Goal: Task Accomplishment & Management: Manage account settings

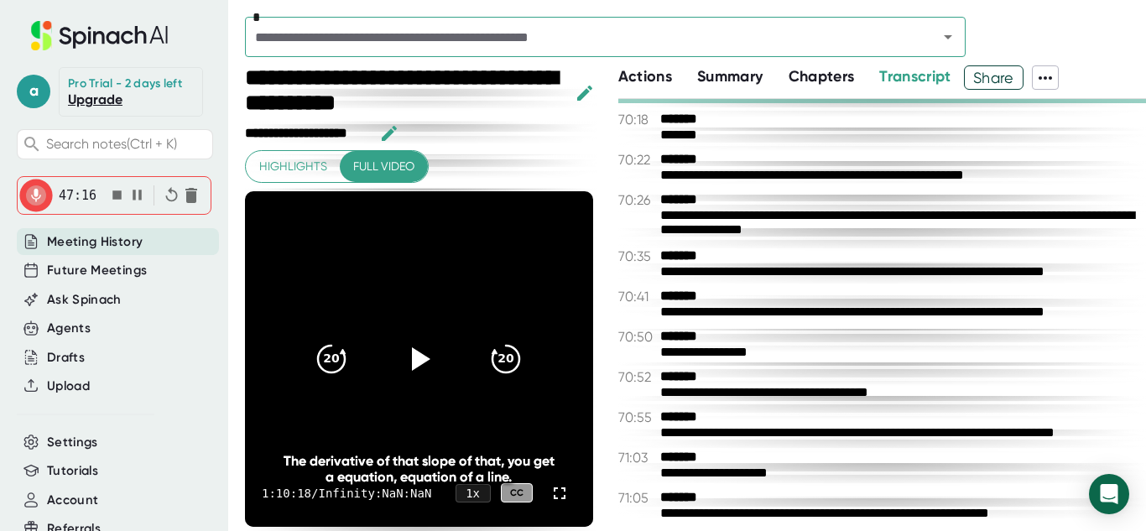
click at [121, 194] on icon "button" at bounding box center [117, 195] width 18 height 18
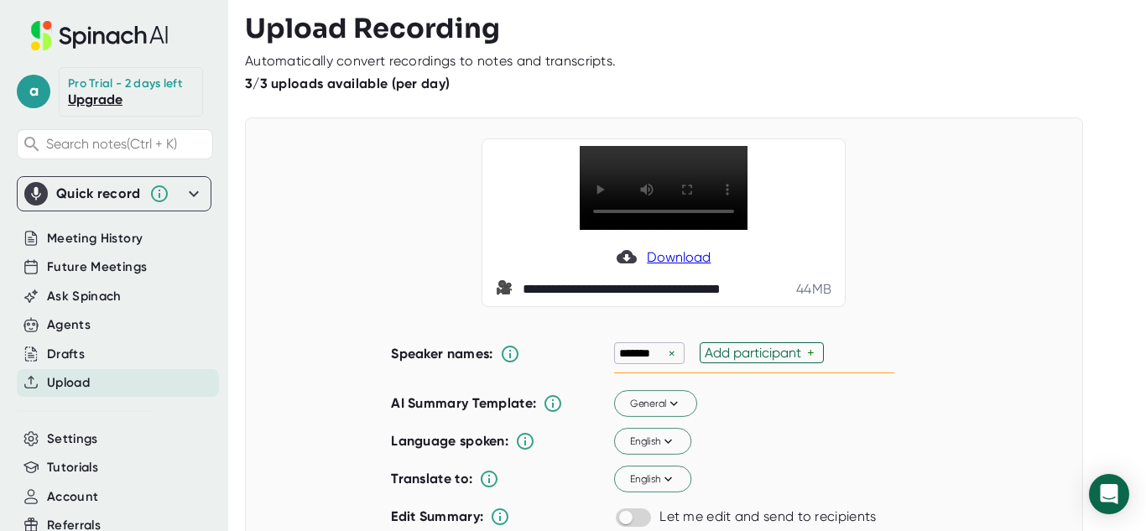
click at [725, 350] on div "Add participant" at bounding box center [756, 353] width 102 height 16
type input "M"
click at [731, 353] on div "******* × M ✓" at bounding box center [754, 353] width 280 height 39
click at [673, 352] on div "×" at bounding box center [671, 354] width 15 height 16
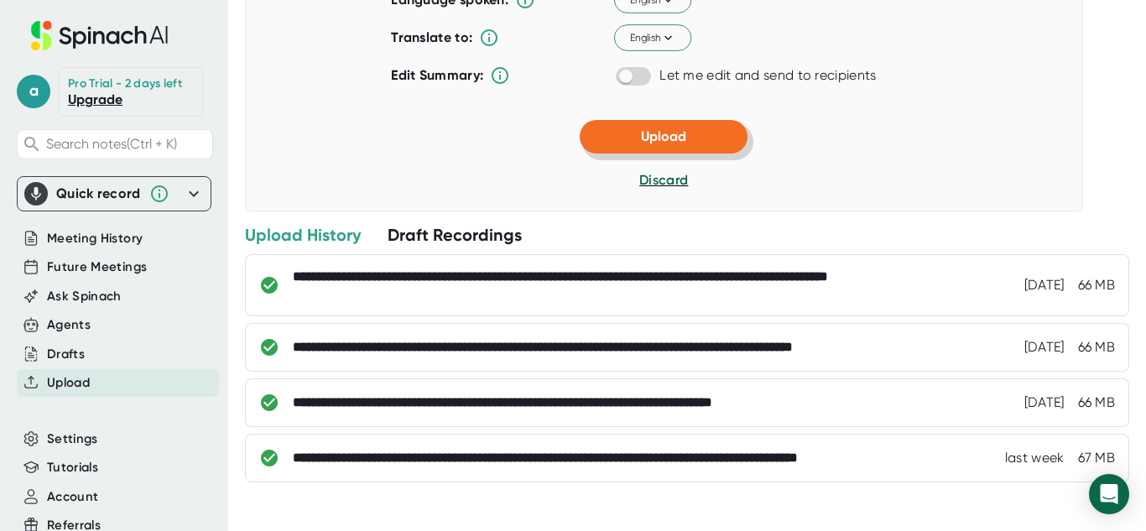
click at [629, 146] on button "Upload" at bounding box center [664, 137] width 168 height 34
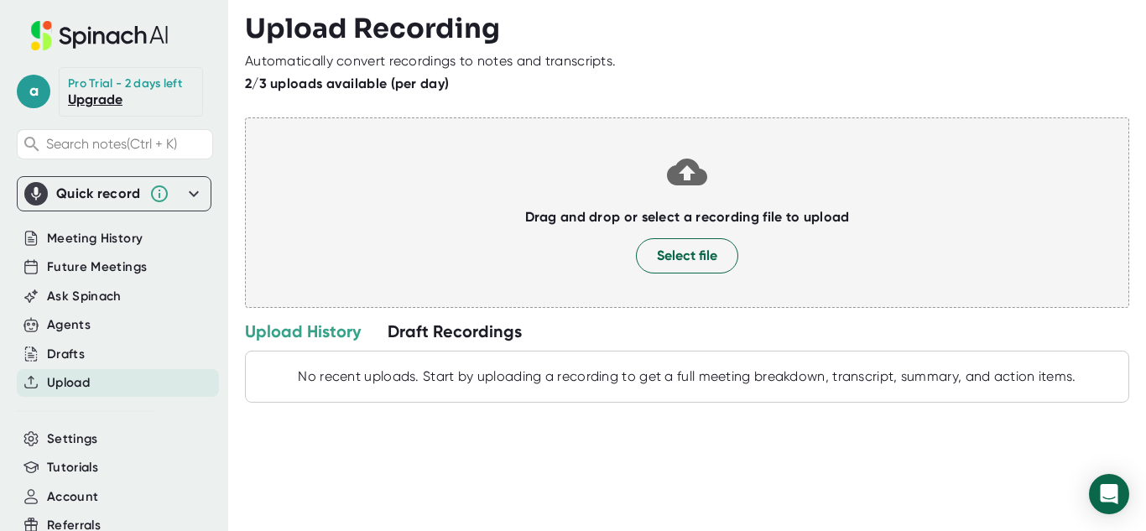
scroll to position [0, 0]
click at [312, 335] on div "Upload History" at bounding box center [303, 331] width 116 height 22
click at [479, 332] on div "Draft Recordings" at bounding box center [455, 331] width 134 height 22
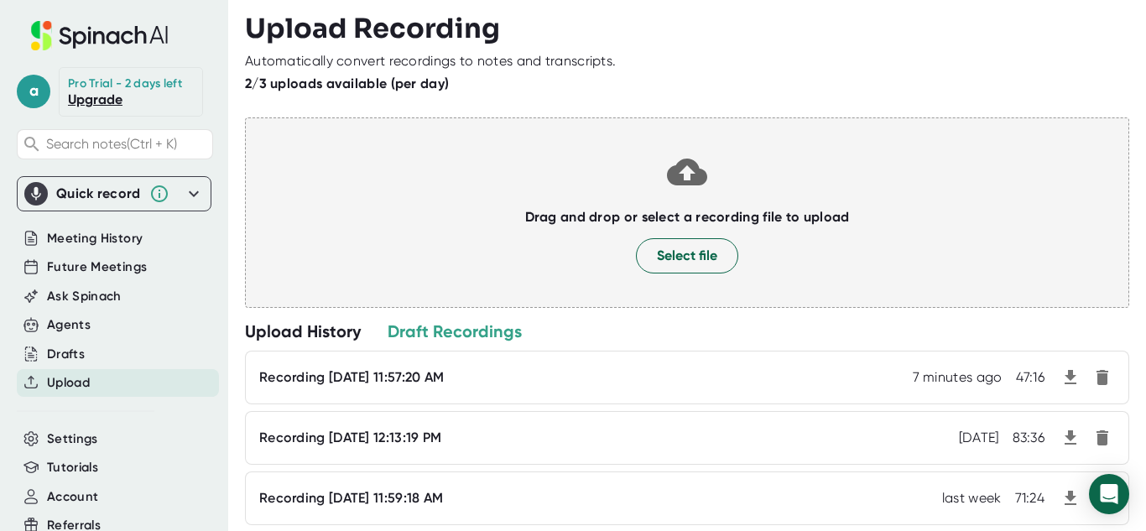
scroll to position [103, 0]
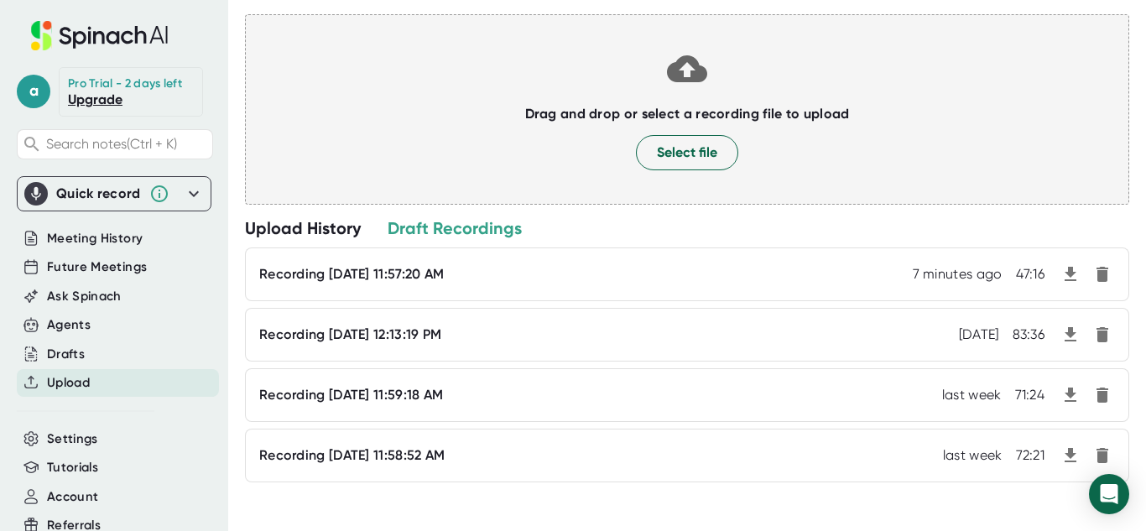
click at [1072, 273] on icon "button" at bounding box center [1070, 274] width 12 height 14
click at [716, 229] on div "Upload History Draft Recordings" at bounding box center [687, 228] width 884 height 22
click at [687, 157] on span "Select file" at bounding box center [687, 153] width 60 height 20
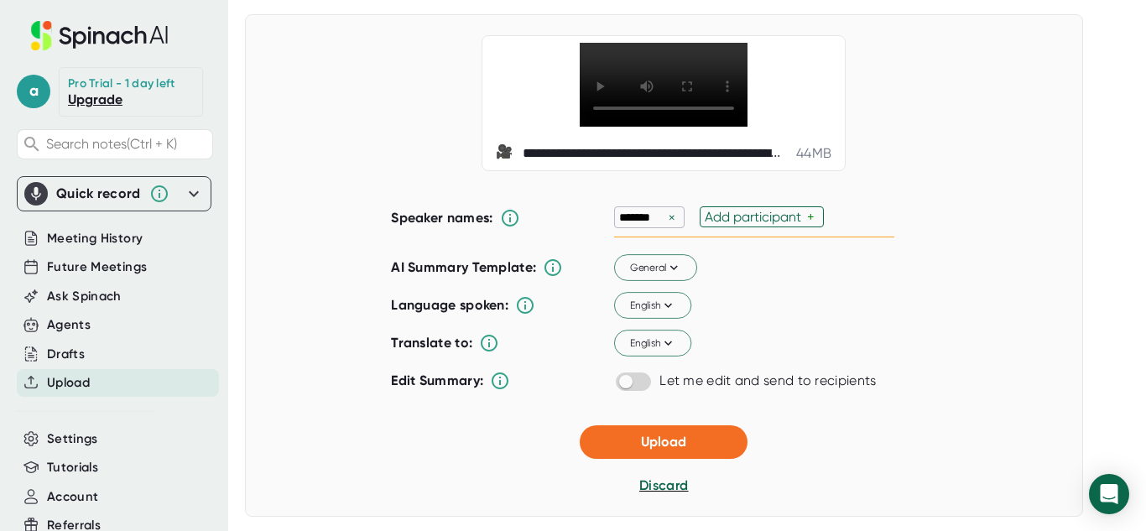
click at [669, 221] on div "×" at bounding box center [671, 218] width 15 height 16
click at [660, 216] on div "Add participant" at bounding box center [670, 217] width 102 height 16
type input "m"
click at [643, 455] on button "Upload" at bounding box center [664, 441] width 168 height 34
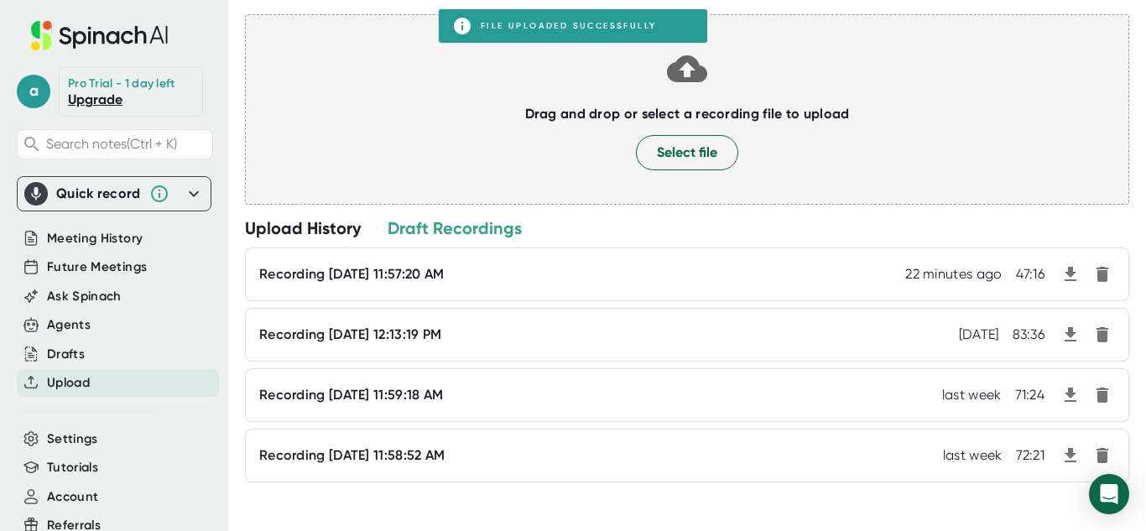
click at [1142, 137] on div "Upload Recording Automatically convert recordings to notes and transcripts. 1/3…" at bounding box center [695, 265] width 901 height 531
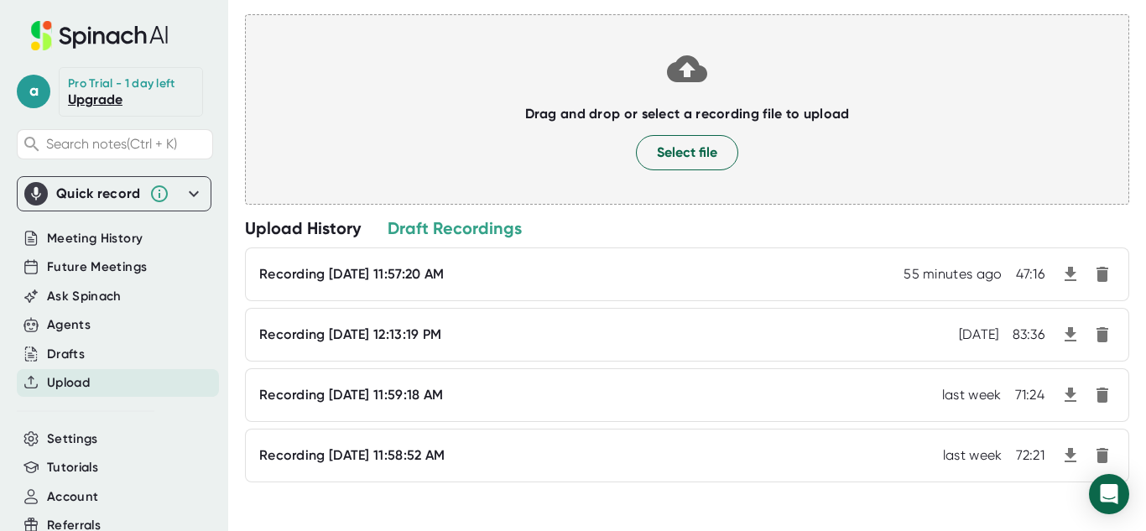
scroll to position [0, 0]
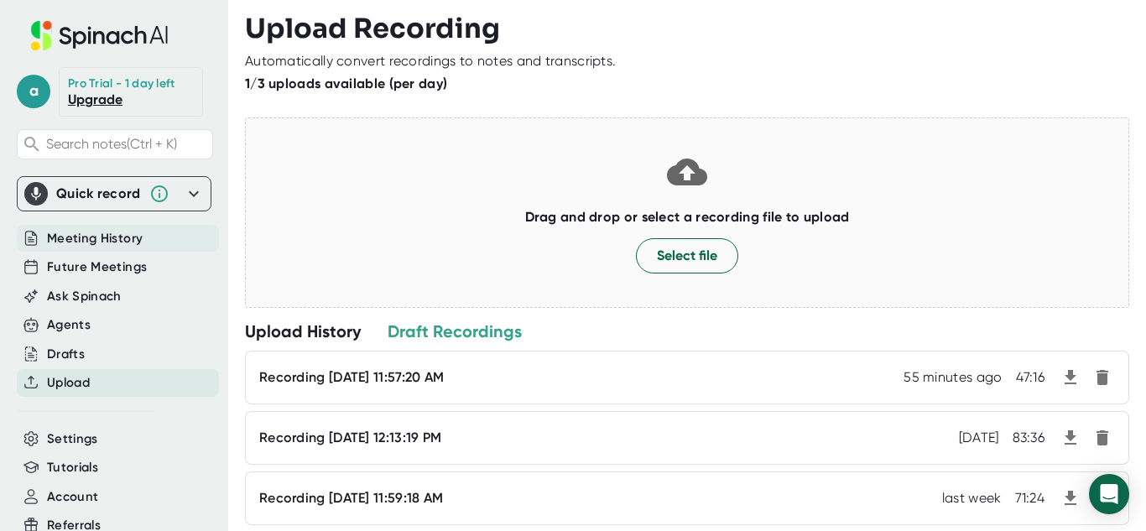
click at [102, 244] on span "Meeting History" at bounding box center [95, 238] width 96 height 19
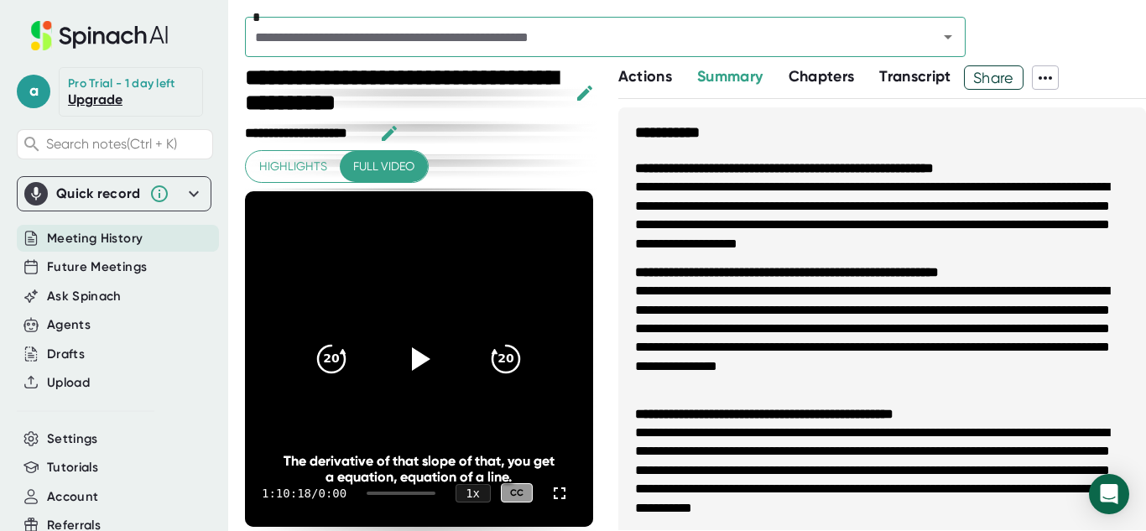
click at [522, 33] on input "text" at bounding box center [580, 36] width 661 height 23
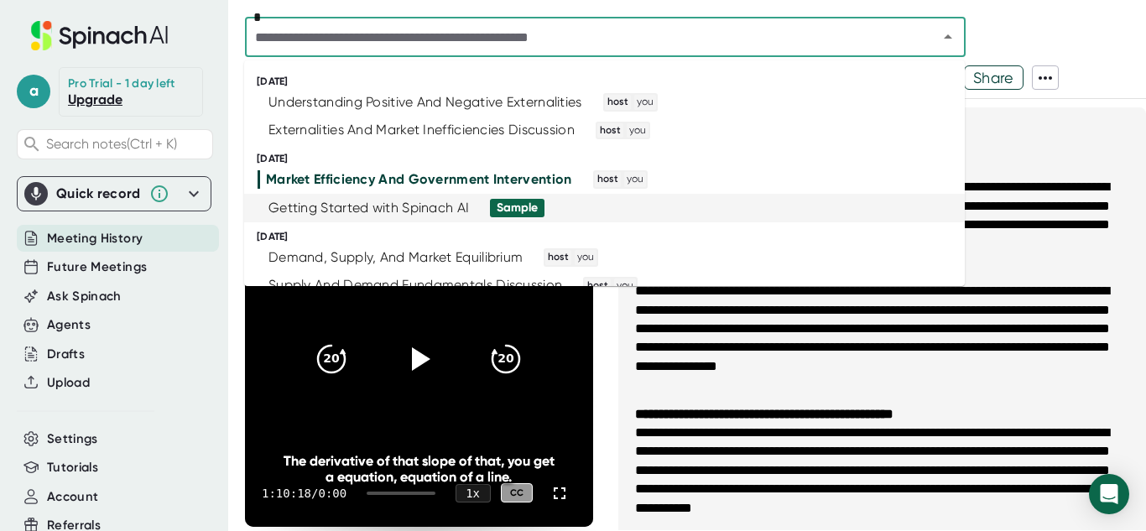
scroll to position [4, 0]
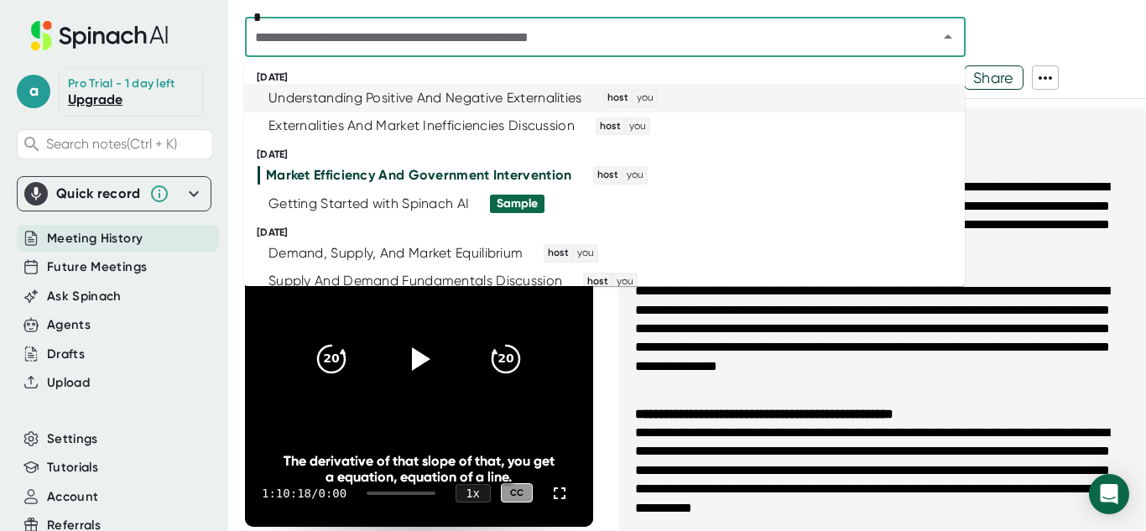
click at [539, 95] on div "Understanding Positive And Negative Externalities" at bounding box center [425, 98] width 314 height 17
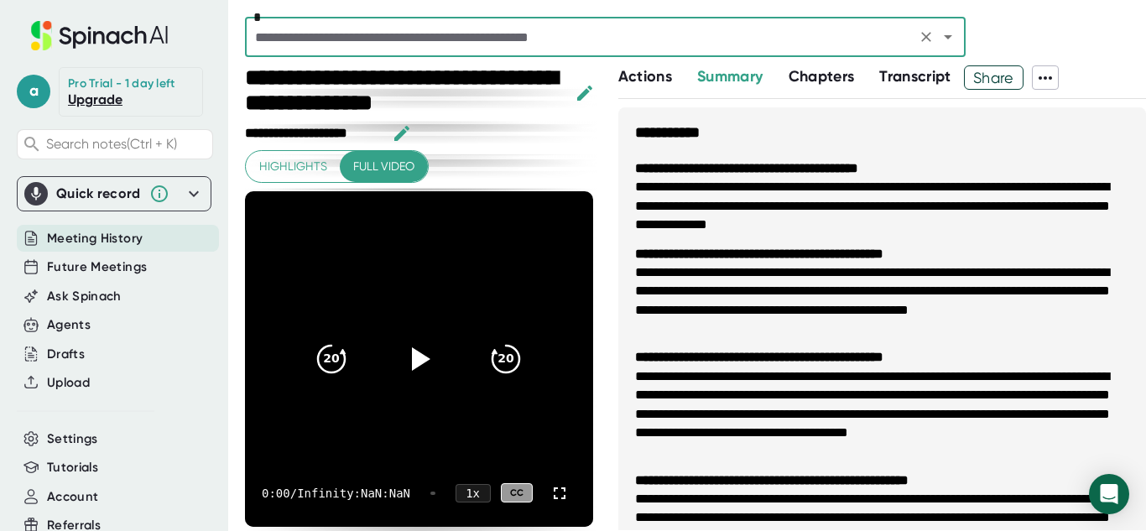
click at [903, 87] on button "Transcript" at bounding box center [915, 76] width 72 height 23
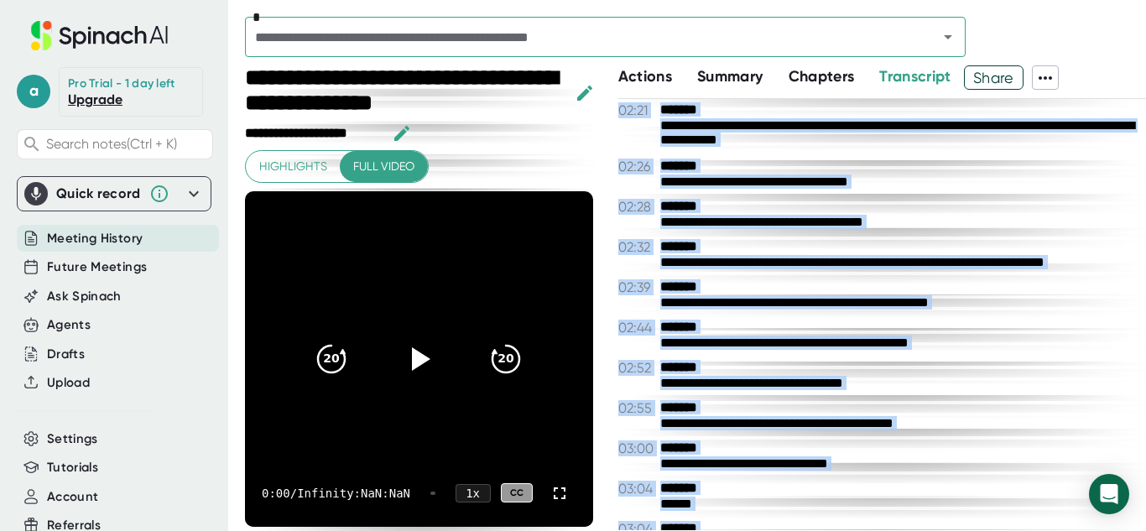
scroll to position [290, 0]
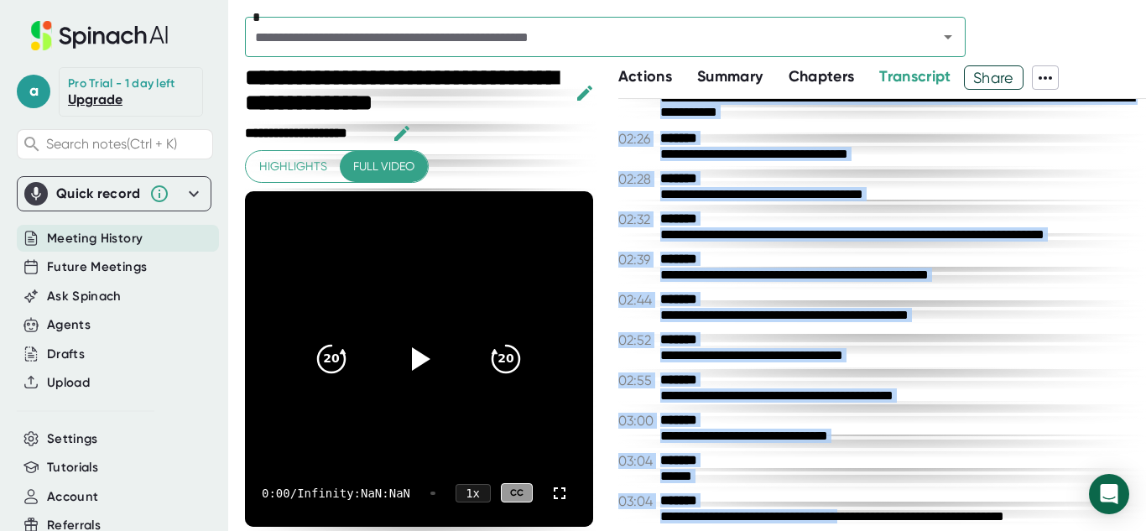
drag, startPoint x: 657, startPoint y: 111, endPoint x: 887, endPoint y: 509, distance: 460.0
click at [887, 509] on div "**********" at bounding box center [882, 314] width 528 height 431
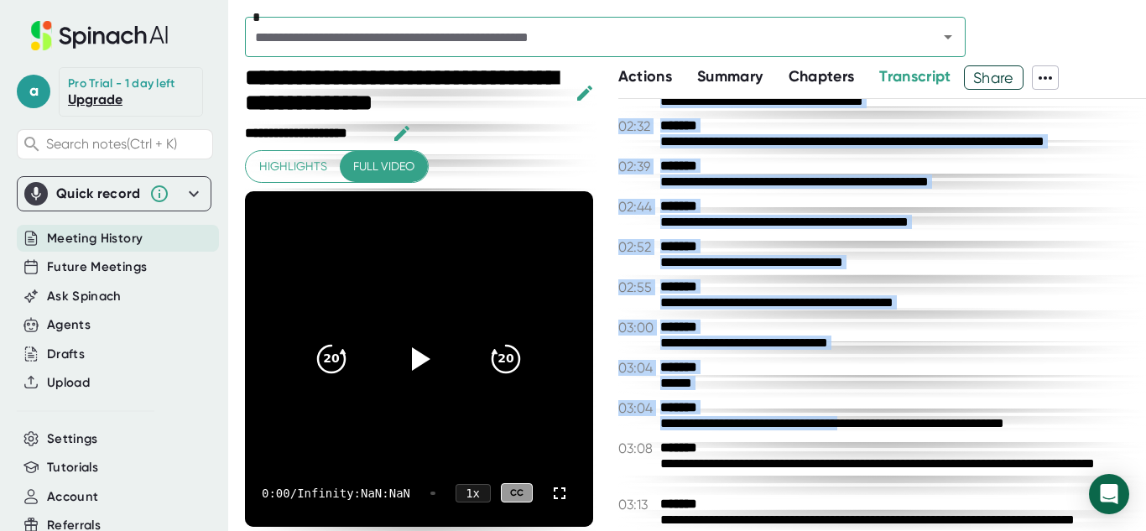
scroll to position [385, 0]
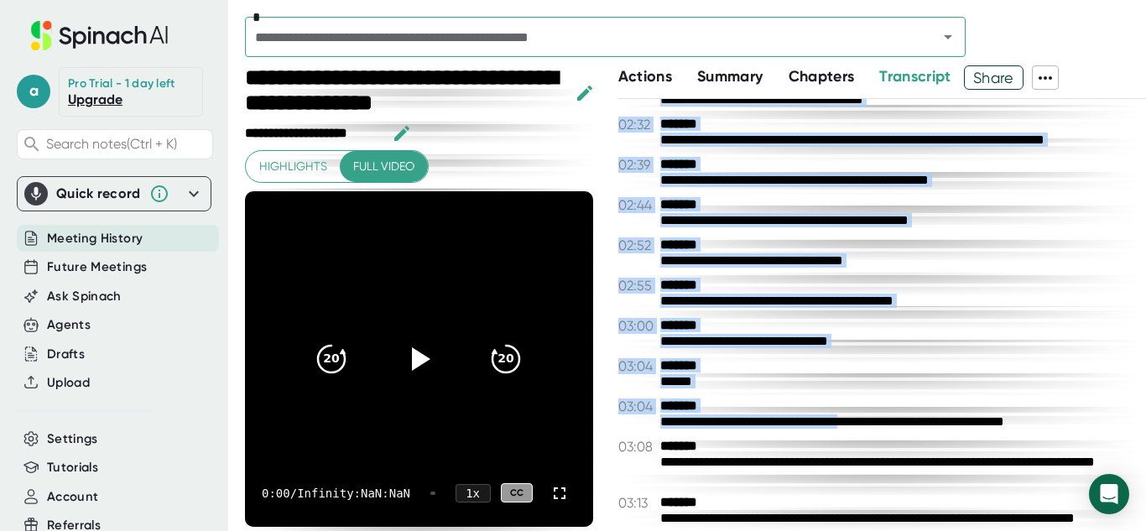
click at [804, 365] on div "03:04 *******" at bounding box center [882, 366] width 528 height 16
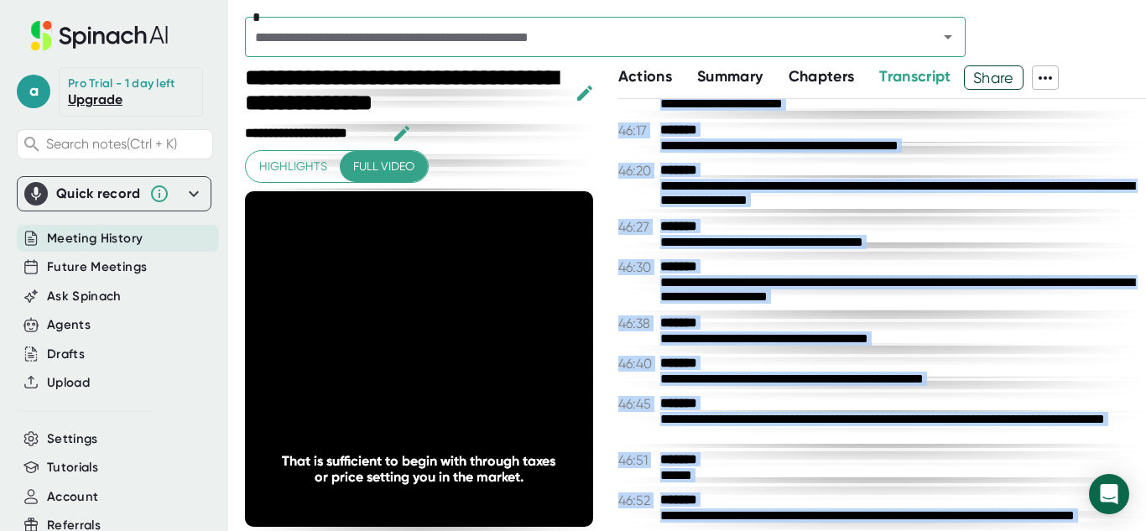
scroll to position [19252, 0]
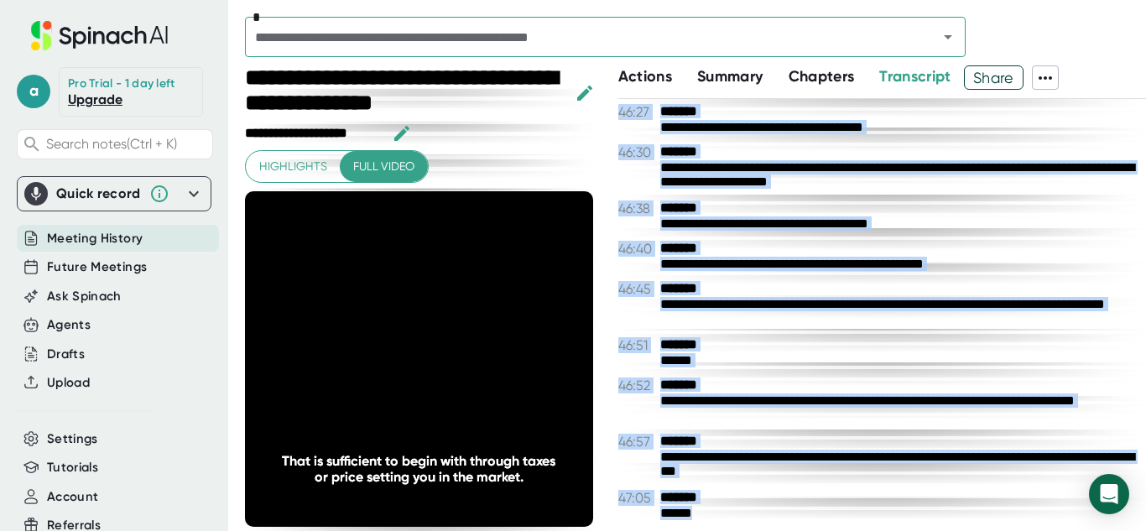
drag, startPoint x: 656, startPoint y: 299, endPoint x: 837, endPoint y: 547, distance: 307.4
click at [837, 530] on html "**********" at bounding box center [573, 265] width 1146 height 531
copy div "**********"
click at [367, 34] on input "text" at bounding box center [580, 36] width 661 height 23
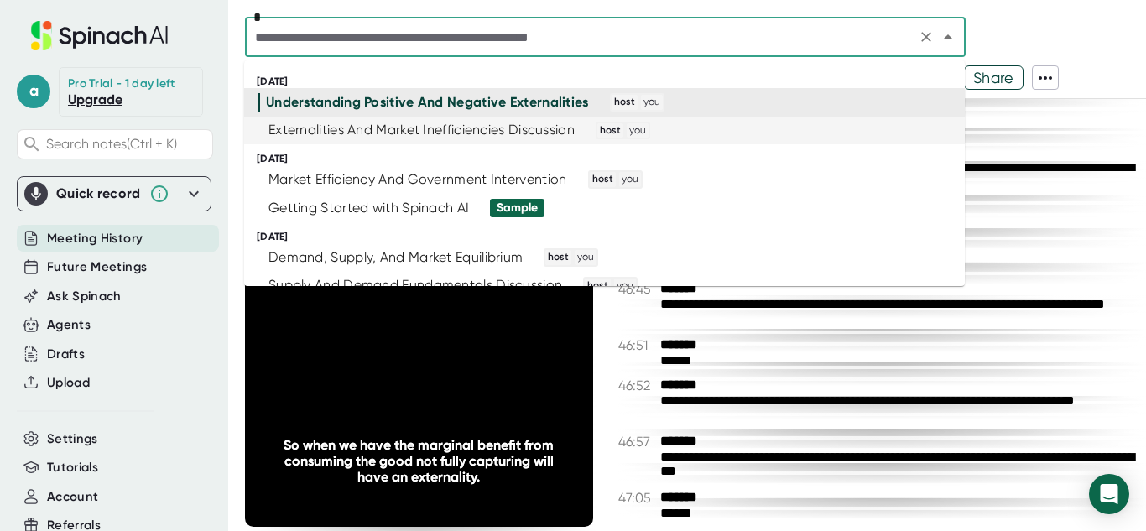
click at [443, 125] on div "Externalities And Market Inefficiencies Discussion" at bounding box center [421, 130] width 306 height 17
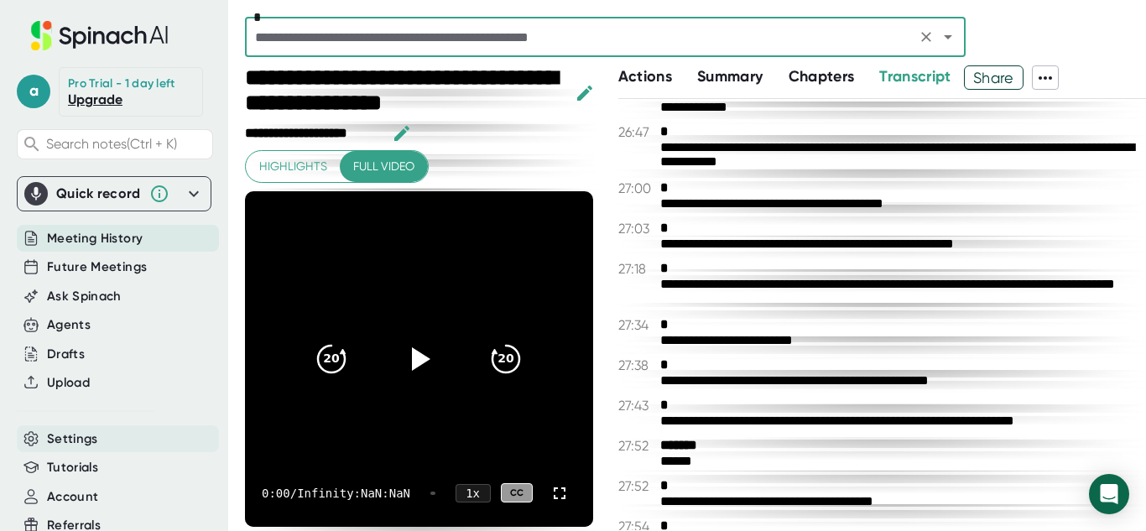
scroll to position [54, 0]
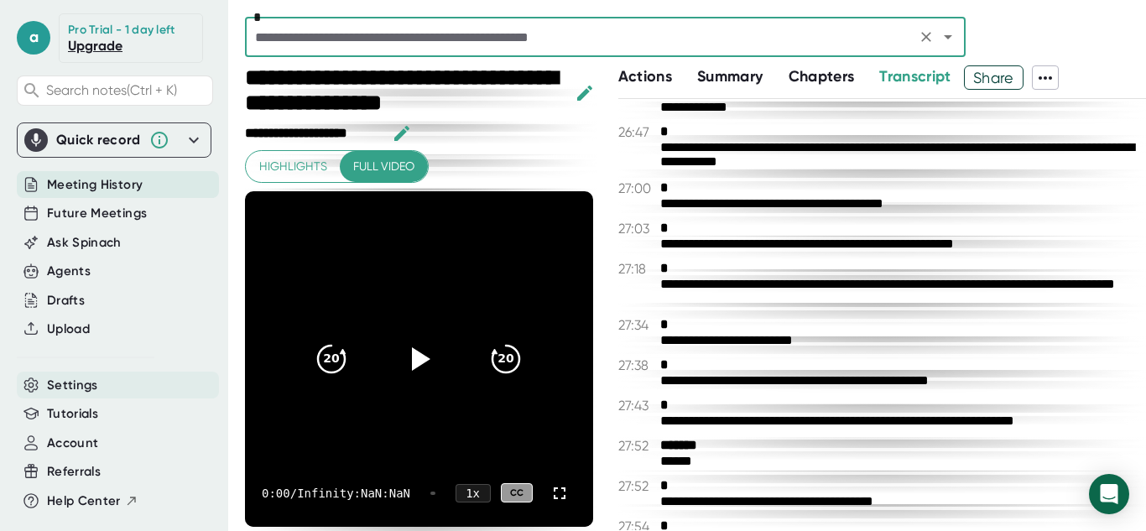
click at [90, 380] on span "Settings" at bounding box center [72, 385] width 51 height 19
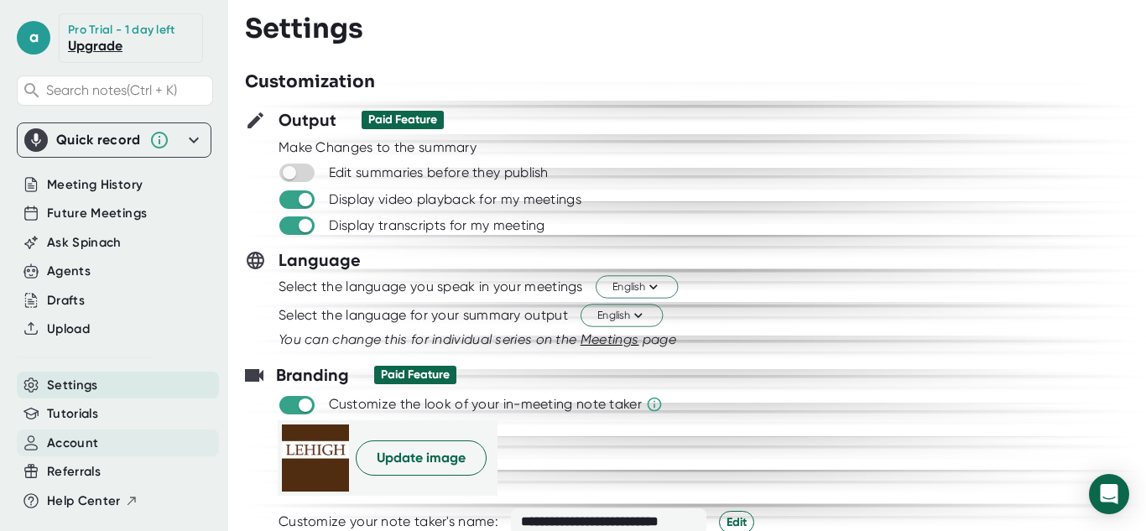
click at [81, 452] on div "Account" at bounding box center [118, 443] width 202 height 28
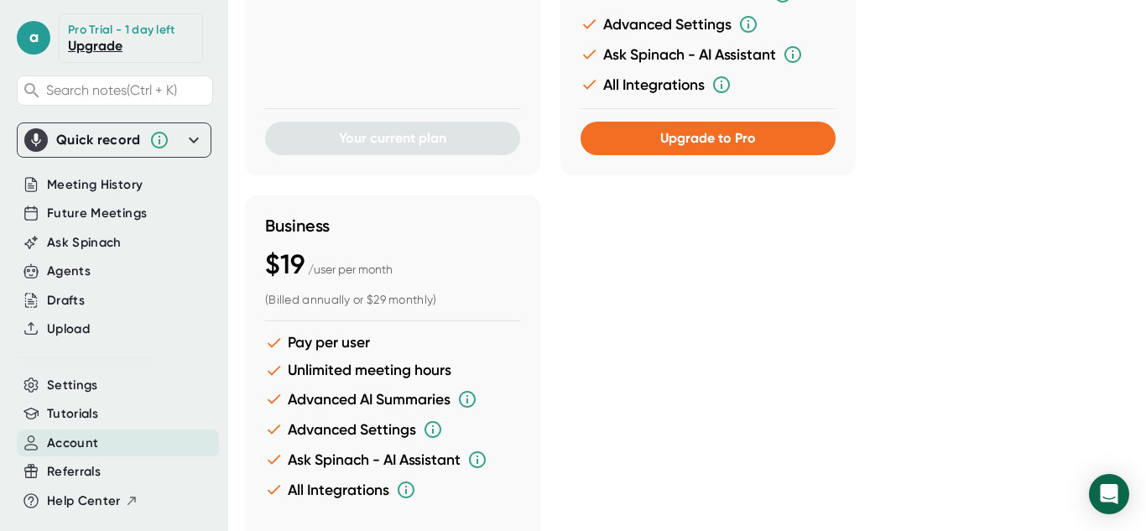
scroll to position [1735, 0]
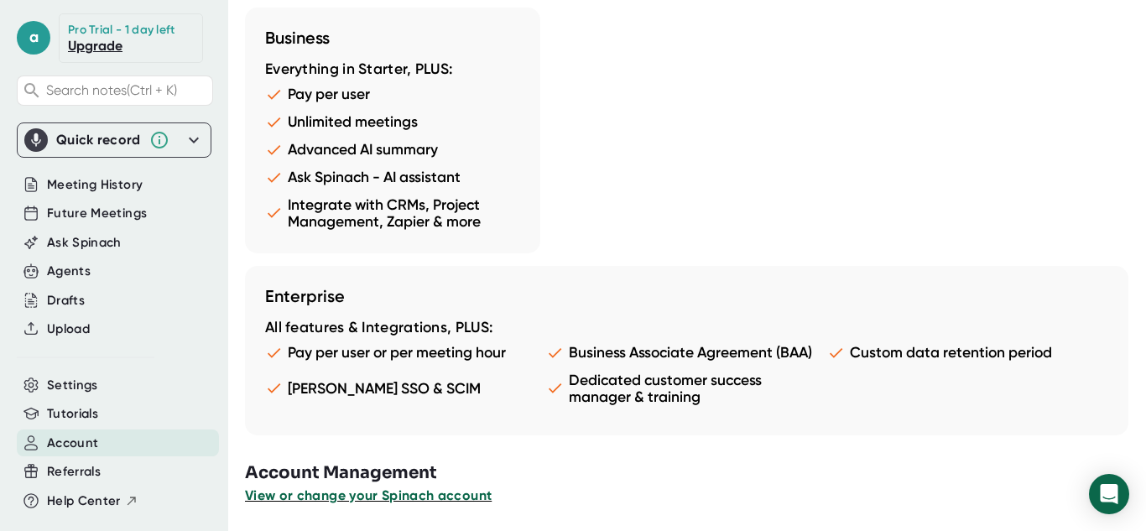
click at [427, 497] on span "View or change your Spinach account" at bounding box center [368, 495] width 247 height 16
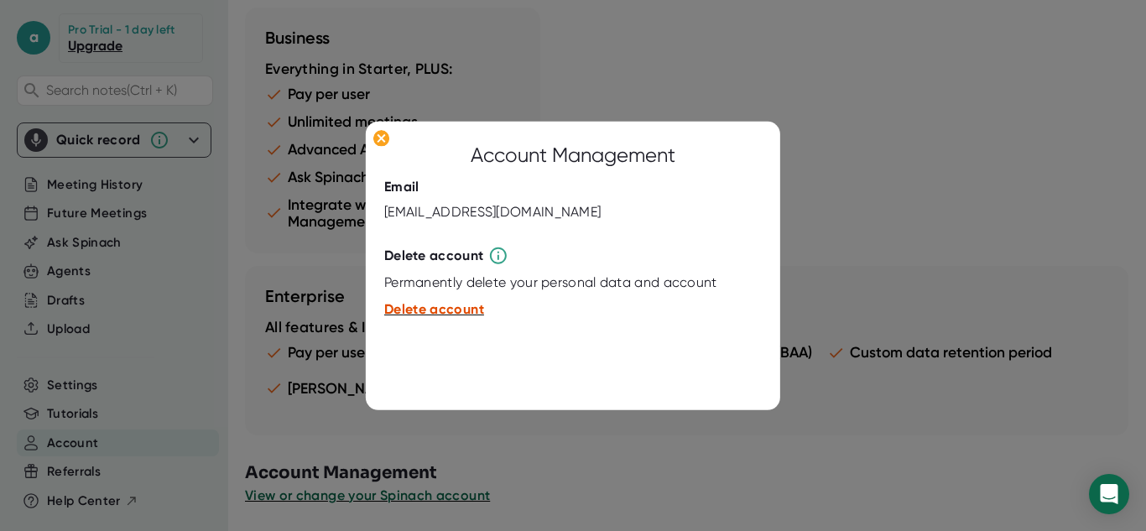
click at [445, 304] on span "Delete account" at bounding box center [434, 309] width 100 height 16
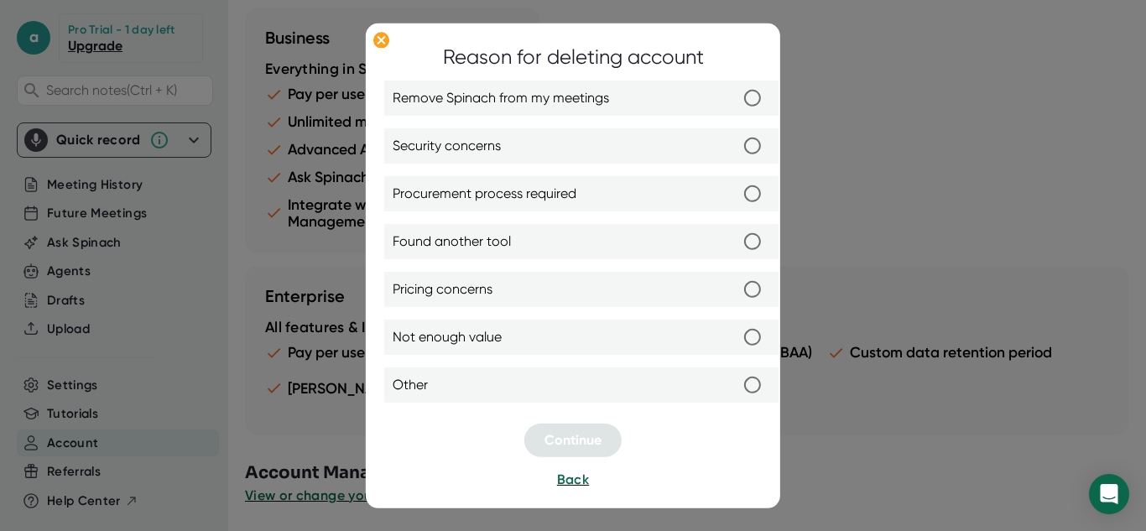
click at [607, 113] on label "Remove Spinach from my meetings" at bounding box center [581, 98] width 377 height 35
click at [735, 113] on input "Remove Spinach from my meetings" at bounding box center [752, 98] width 35 height 35
radio input "true"
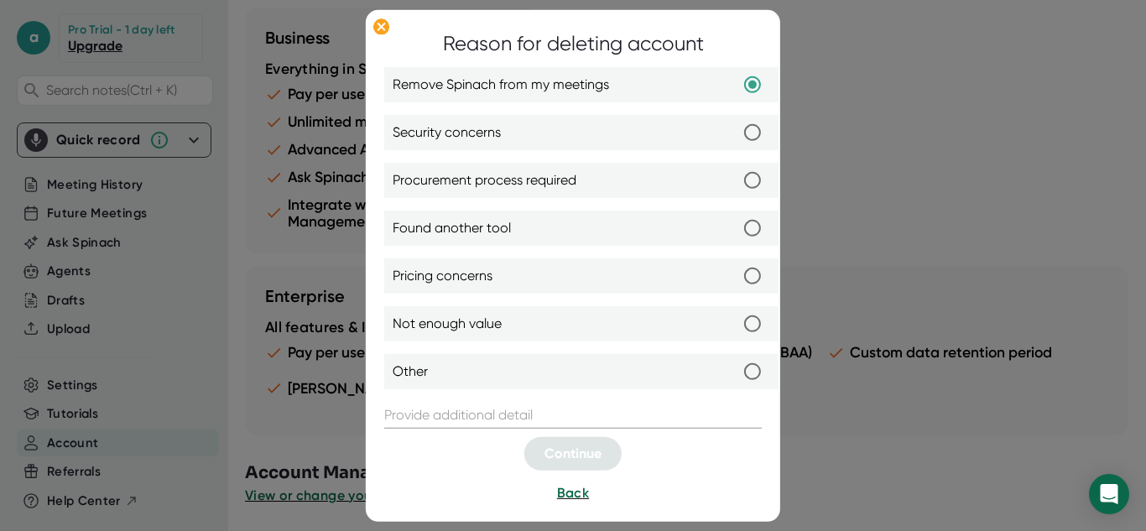
click at [586, 423] on input "text" at bounding box center [572, 415] width 377 height 27
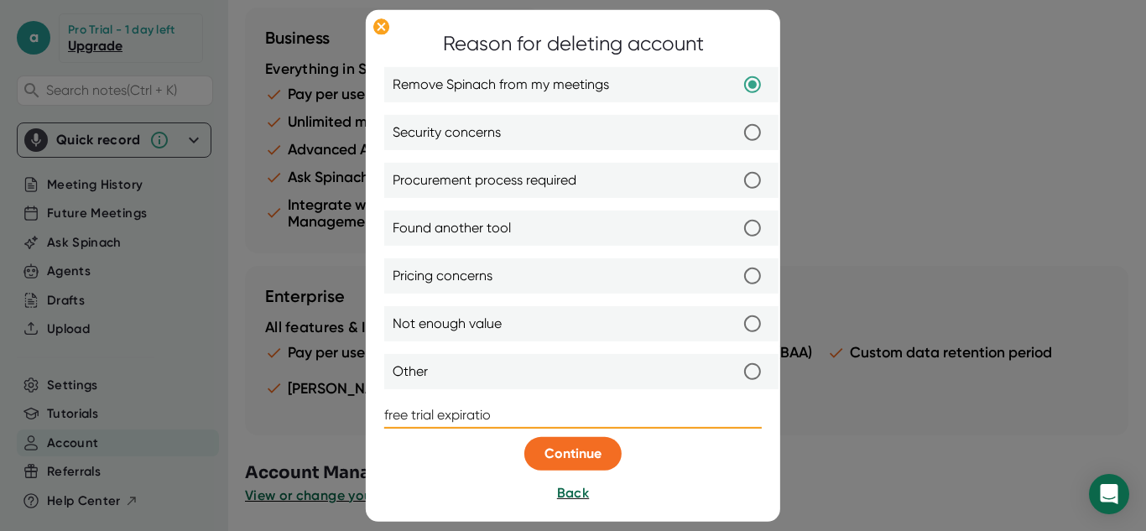
type input "free trial expiration"
click at [591, 456] on span "Continue" at bounding box center [572, 453] width 57 height 16
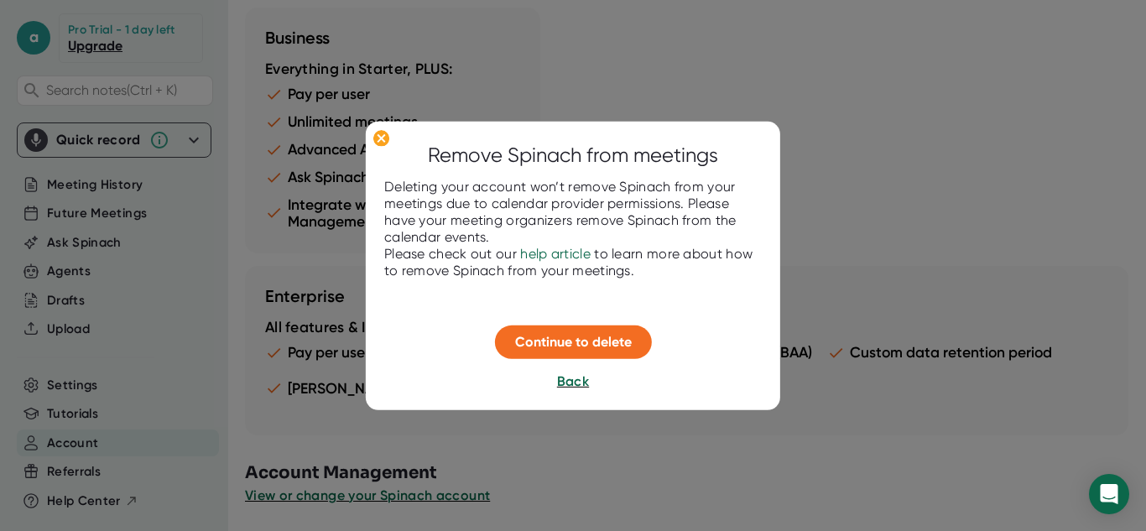
click at [545, 252] on span "help article" at bounding box center [555, 254] width 70 height 16
click at [627, 343] on span "Continue to delete" at bounding box center [573, 342] width 117 height 16
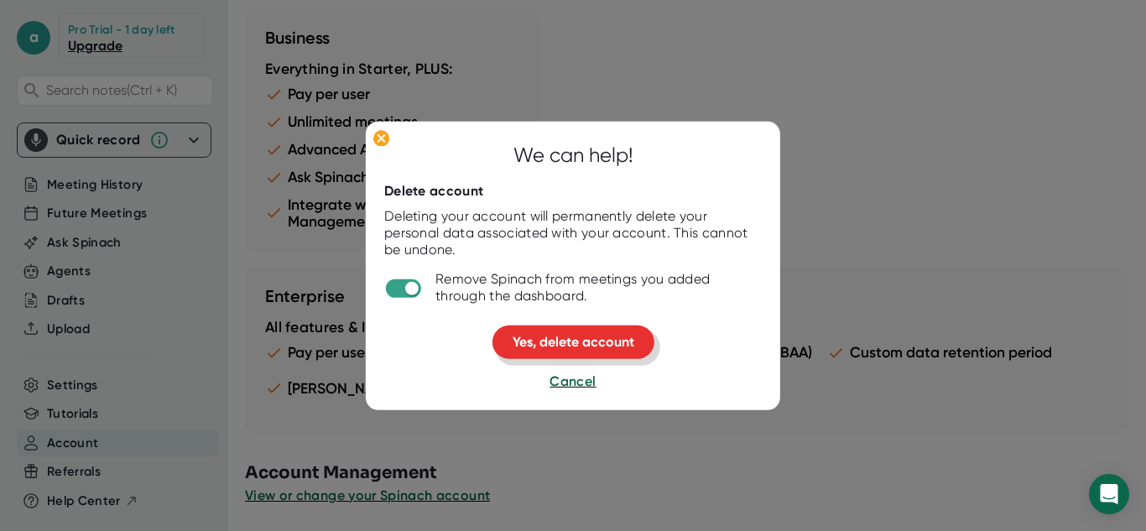
click at [627, 343] on span "Yes, delete account" at bounding box center [574, 342] width 122 height 16
